Goal: Find specific page/section: Find specific page/section

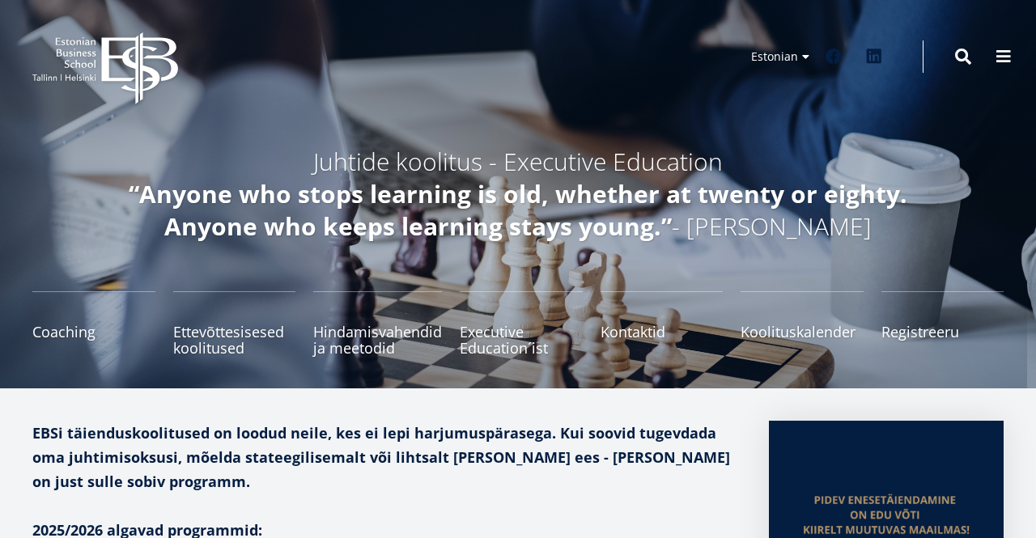
click at [1005, 57] on span at bounding box center [1004, 57] width 16 height 16
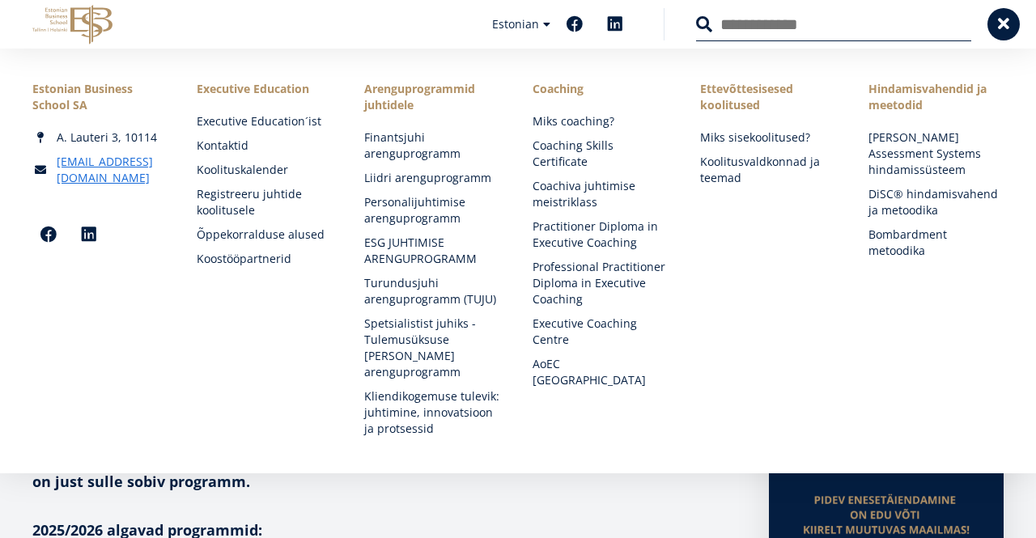
click at [72, 18] on icon at bounding box center [91, 25] width 42 height 40
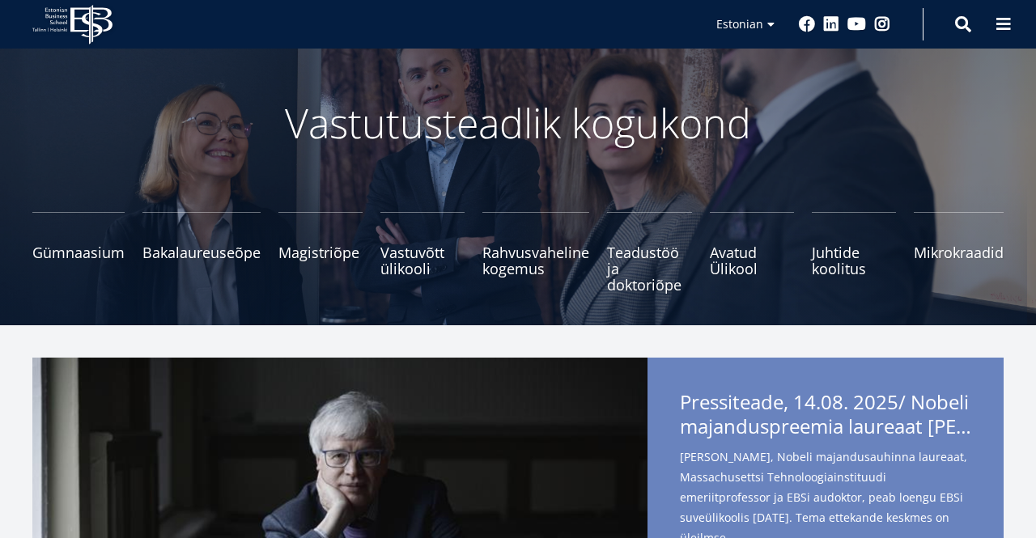
scroll to position [66, 0]
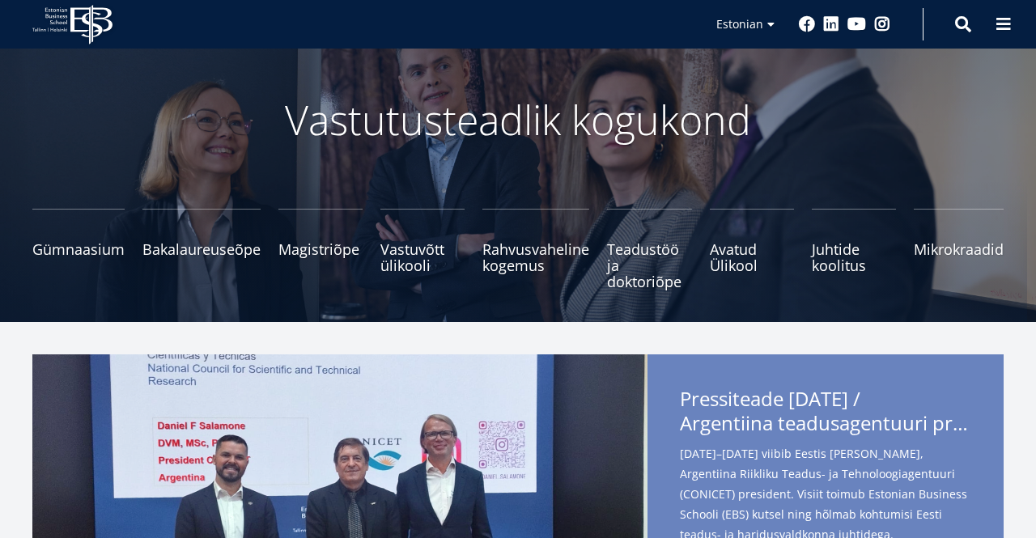
click at [79, 246] on span "Gümnaasium Tutvu ja registreeru" at bounding box center [78, 249] width 92 height 16
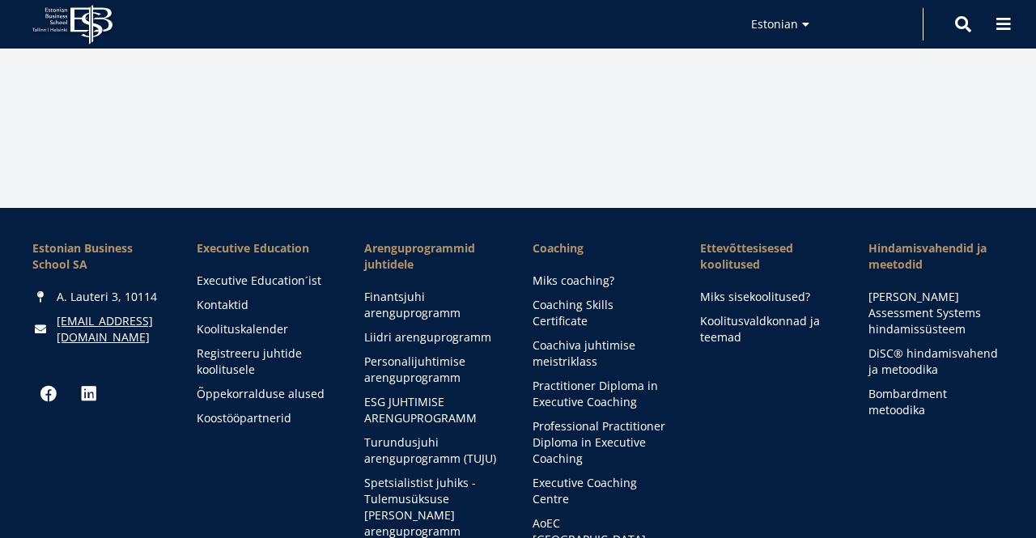
scroll to position [2415, 0]
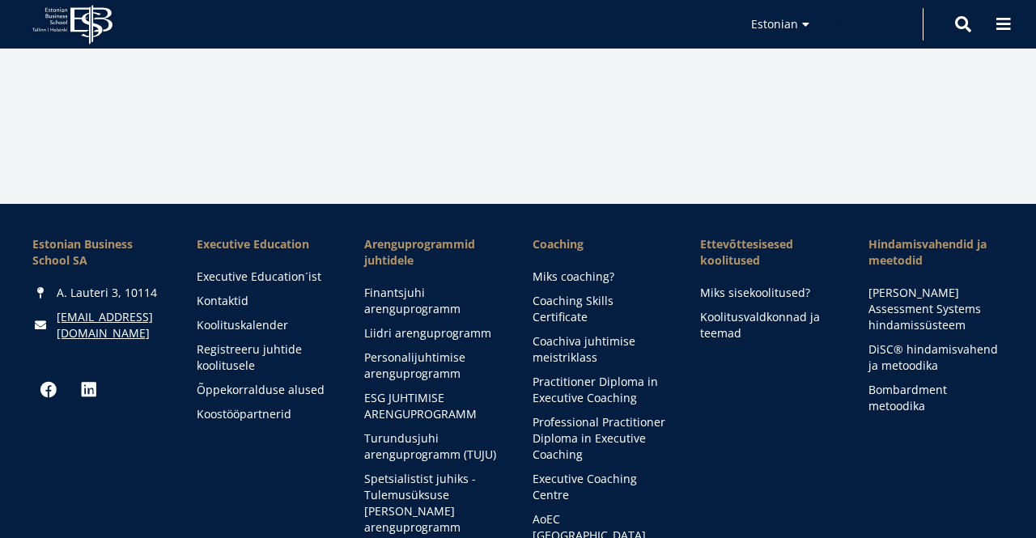
click at [254, 285] on link "Executive Education´ist" at bounding box center [264, 277] width 135 height 16
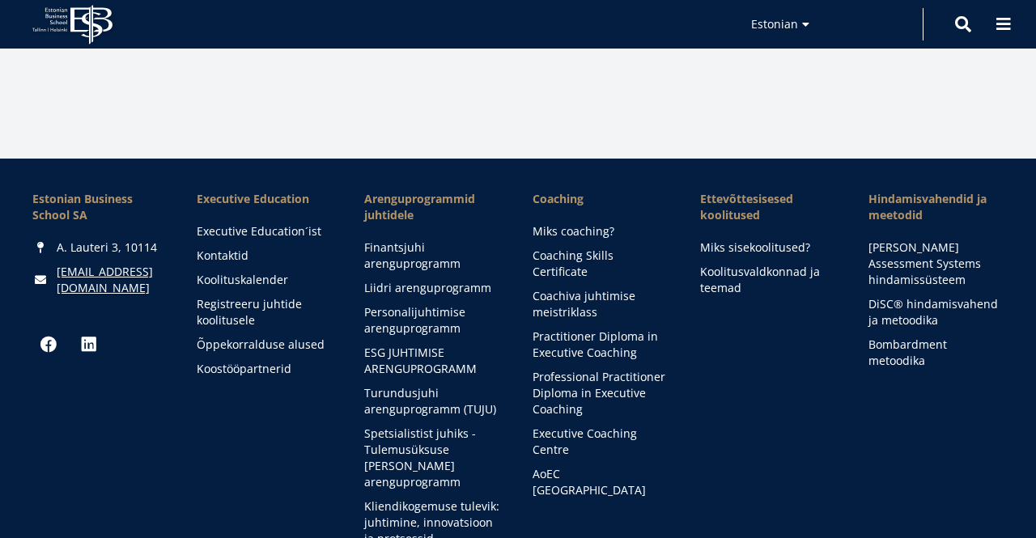
scroll to position [2493, 0]
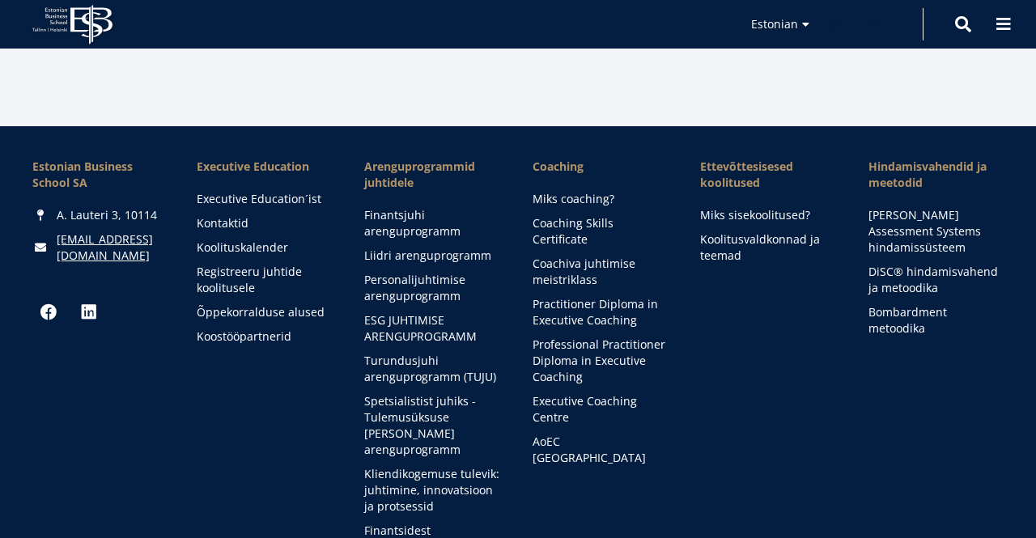
click at [236, 246] on link "Koolituskalender" at bounding box center [264, 248] width 135 height 16
